Goal: Task Accomplishment & Management: Use online tool/utility

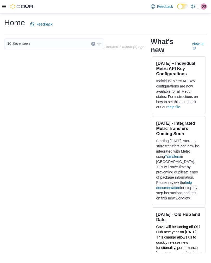
click at [5, 7] on icon at bounding box center [4, 6] width 4 height 4
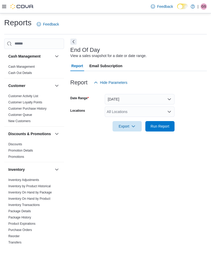
scroll to position [8, 0]
click at [153, 107] on div "All Locations" at bounding box center [140, 112] width 70 height 10
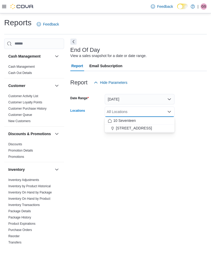
click at [157, 94] on button "[DATE]" at bounding box center [140, 99] width 70 height 10
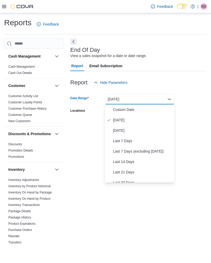
click at [127, 128] on span "[DATE]" at bounding box center [142, 131] width 59 height 6
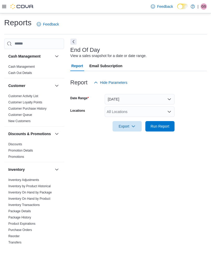
click at [147, 107] on div "All Locations" at bounding box center [140, 112] width 70 height 10
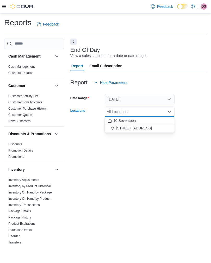
click at [142, 118] on div "10 Seventeen" at bounding box center [140, 120] width 64 height 5
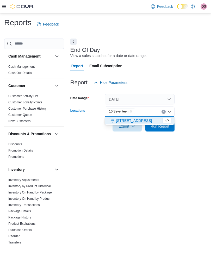
click at [145, 118] on span "[STREET_ADDRESS]" at bounding box center [134, 120] width 36 height 5
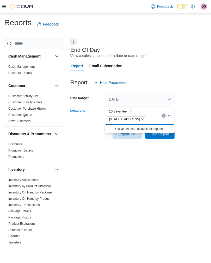
click at [165, 131] on span "Run Report" at bounding box center [160, 134] width 23 height 10
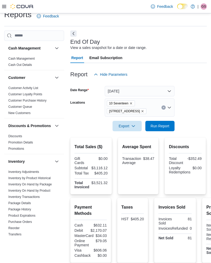
click at [131, 125] on span "Export" at bounding box center [127, 126] width 23 height 10
click at [132, 148] on span "Export to Pdf" at bounding box center [127, 147] width 23 height 4
